Goal: Information Seeking & Learning: Check status

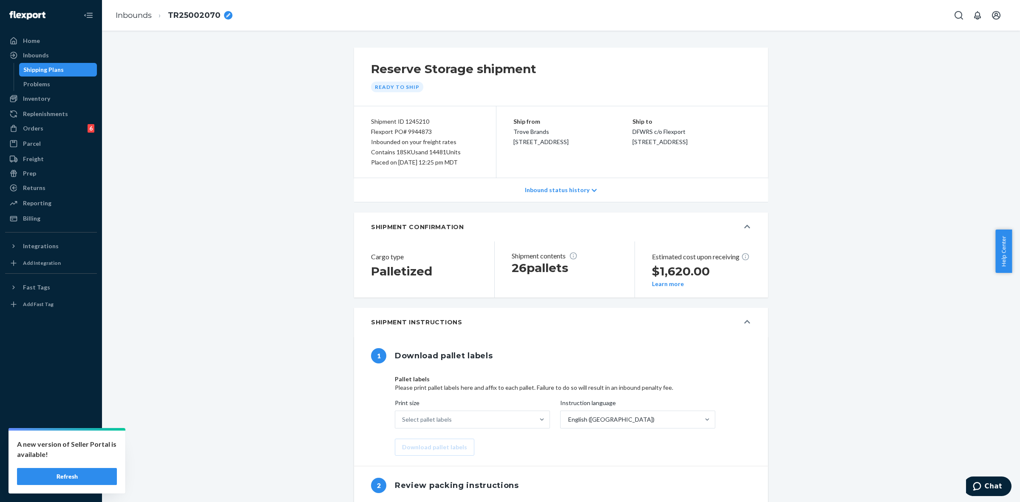
scroll to position [1409, 0]
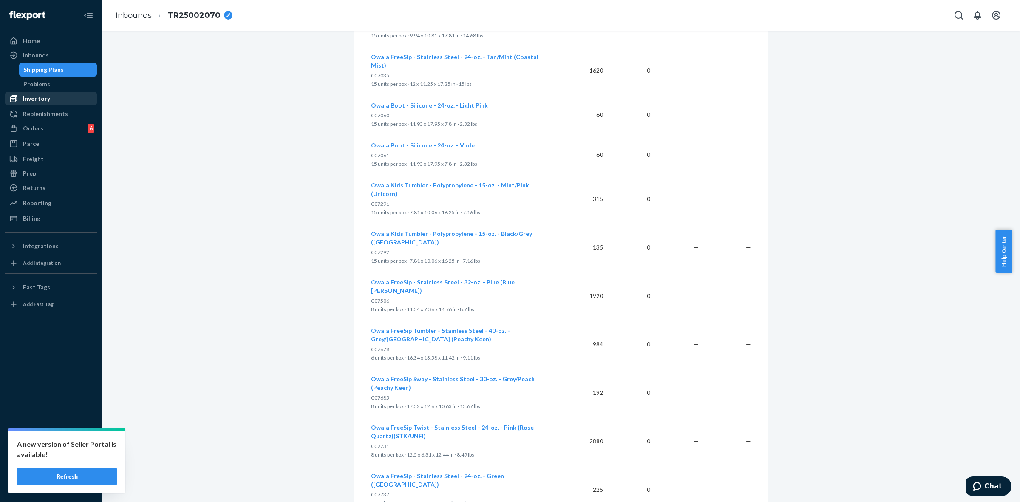
click at [40, 99] on div "Inventory" at bounding box center [36, 98] width 27 height 9
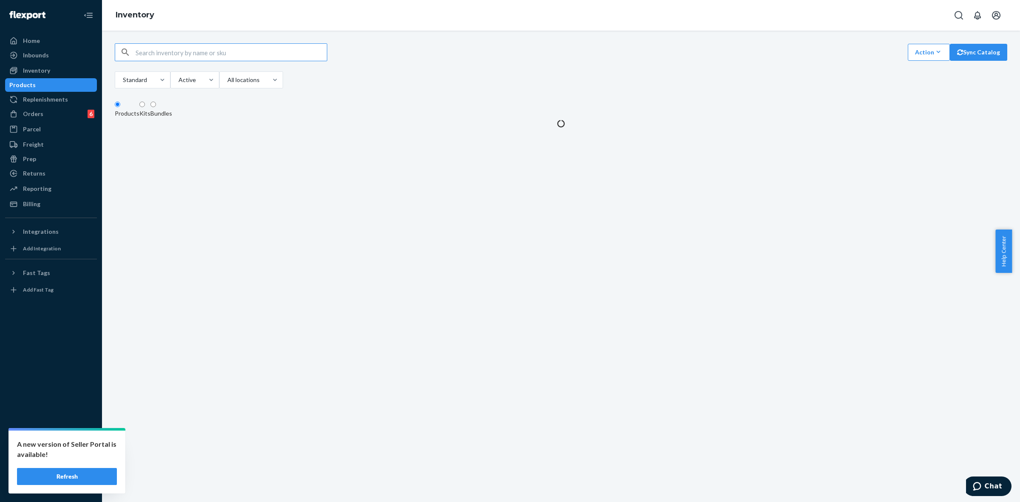
click at [156, 57] on input "text" at bounding box center [231, 52] width 191 height 17
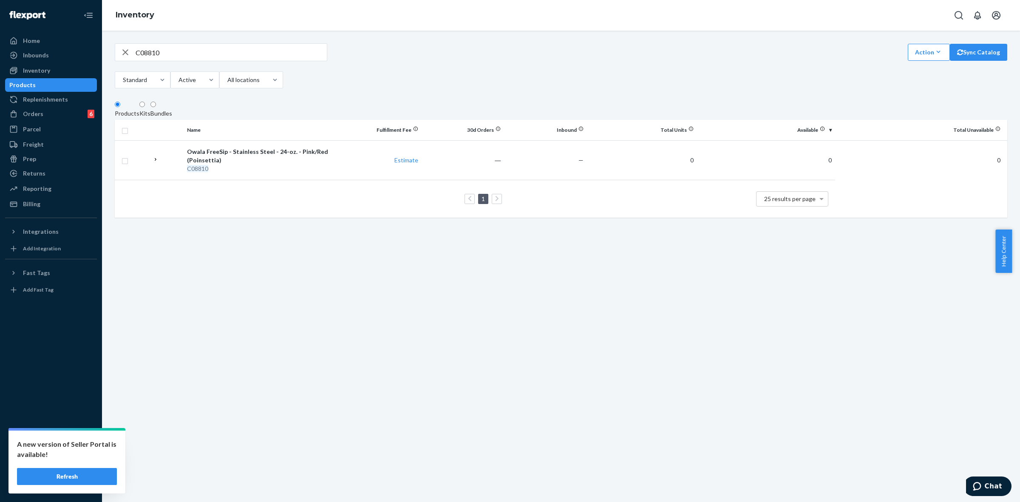
click at [210, 54] on input "C08810" at bounding box center [231, 52] width 191 height 17
paste input "09"
type input "C08809"
click at [39, 73] on div "Inventory" at bounding box center [36, 70] width 27 height 9
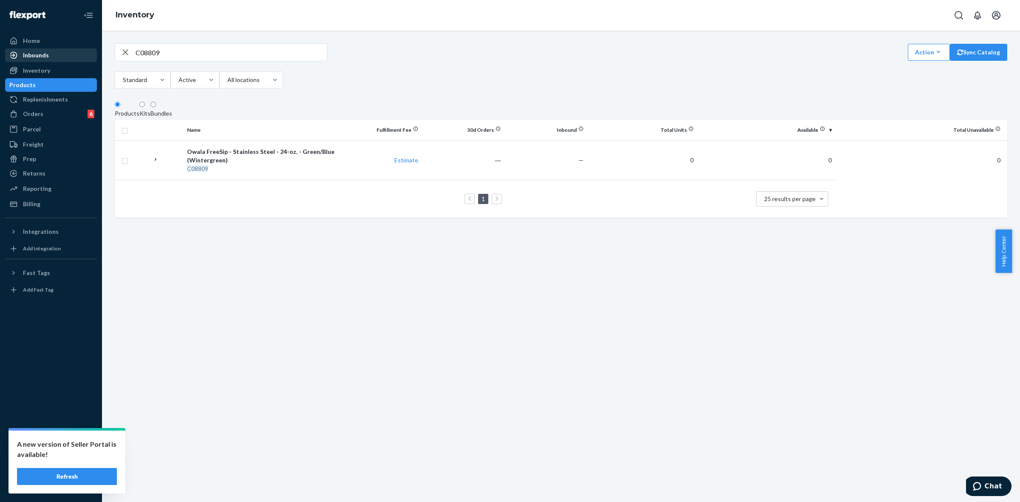
click at [58, 56] on div "Inbounds" at bounding box center [51, 55] width 90 height 12
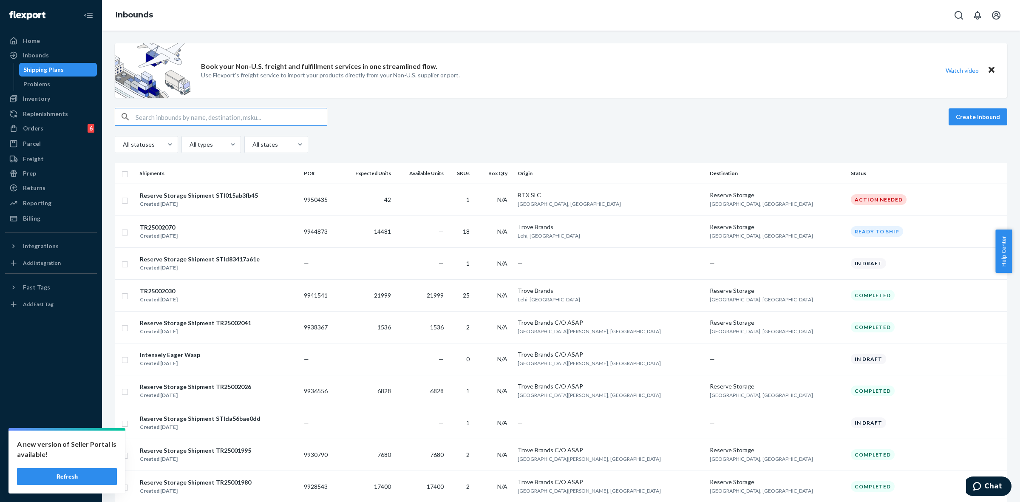
click at [177, 124] on input "text" at bounding box center [231, 116] width 191 height 17
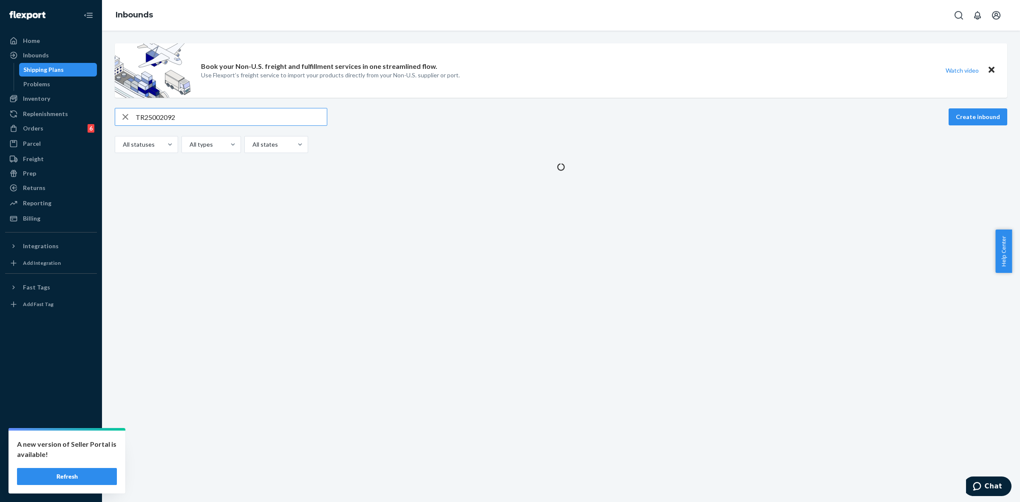
type input "TR25002092"
